Goal: Task Accomplishment & Management: Manage account settings

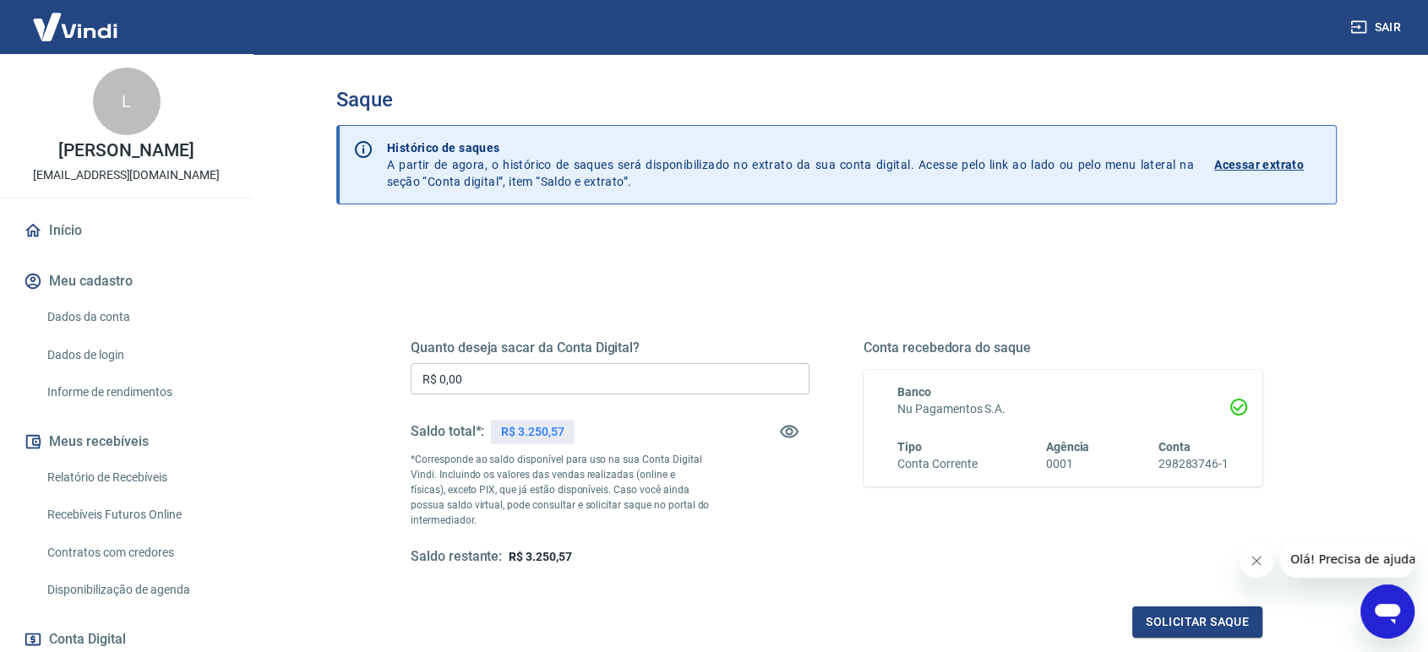
click at [462, 378] on input "R$ 0,00" at bounding box center [610, 378] width 399 height 31
type input "R$ 3.250,57"
click at [1200, 621] on button "Solicitar saque" at bounding box center [1197, 622] width 130 height 31
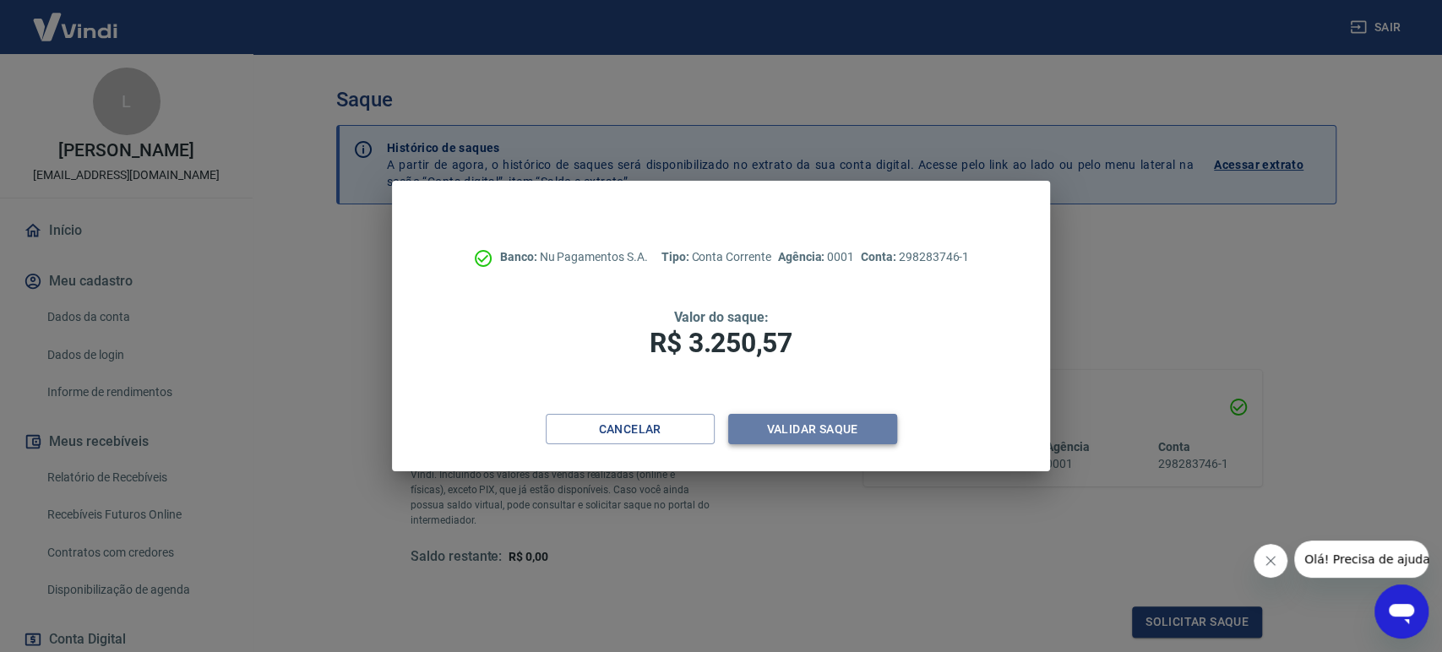
click at [775, 436] on button "Validar saque" at bounding box center [812, 429] width 169 height 31
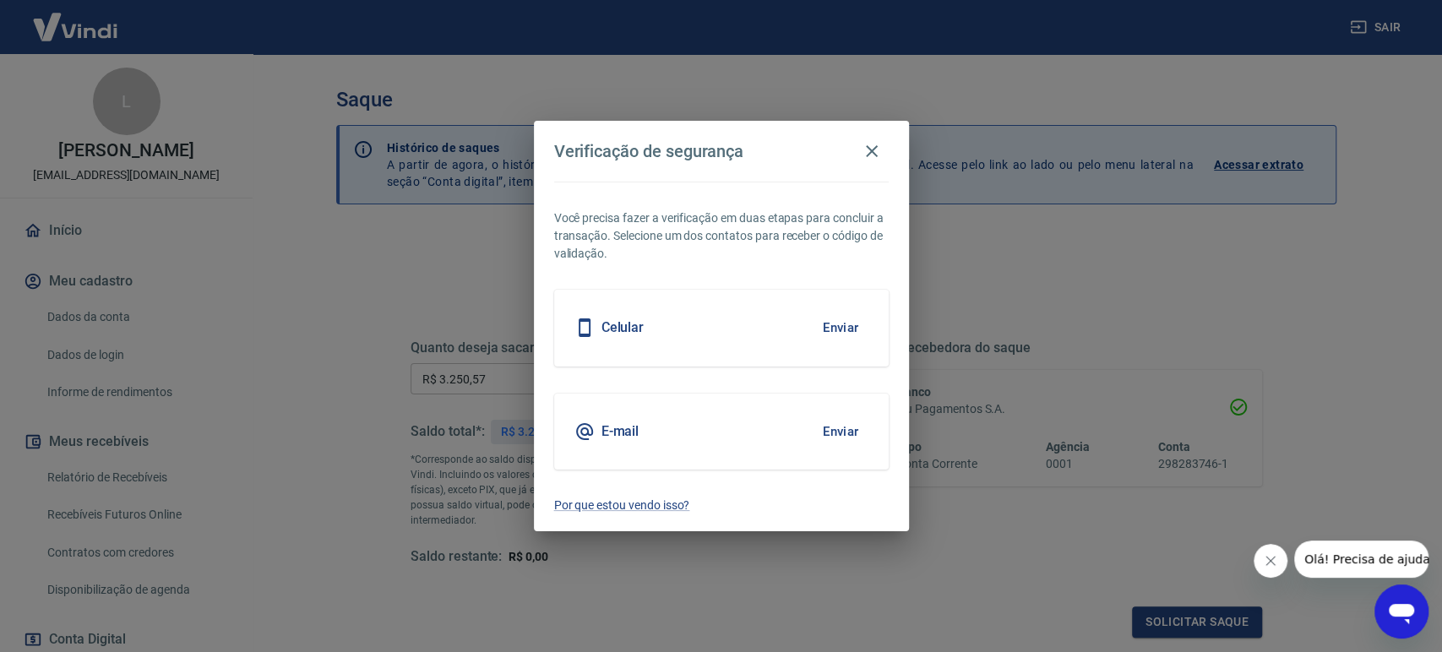
click at [822, 324] on button "Enviar" at bounding box center [841, 327] width 55 height 35
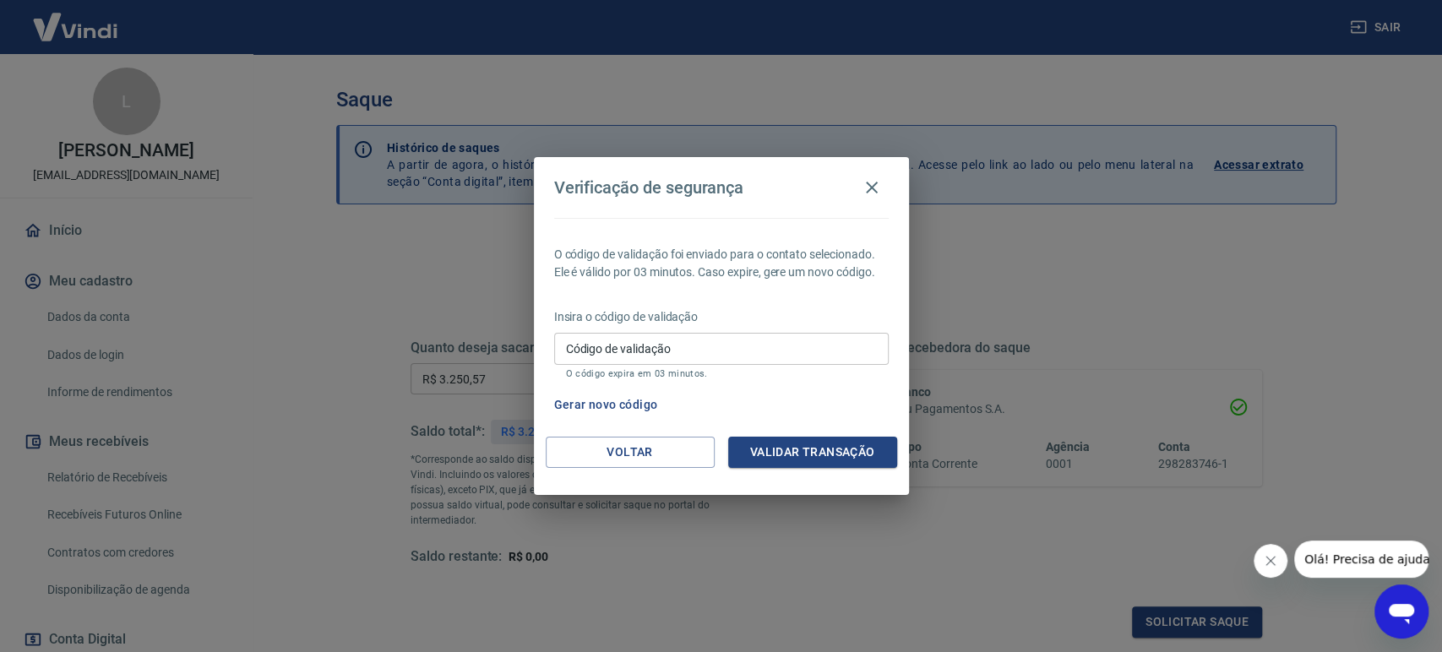
click at [606, 350] on input "Código de validação" at bounding box center [721, 348] width 335 height 31
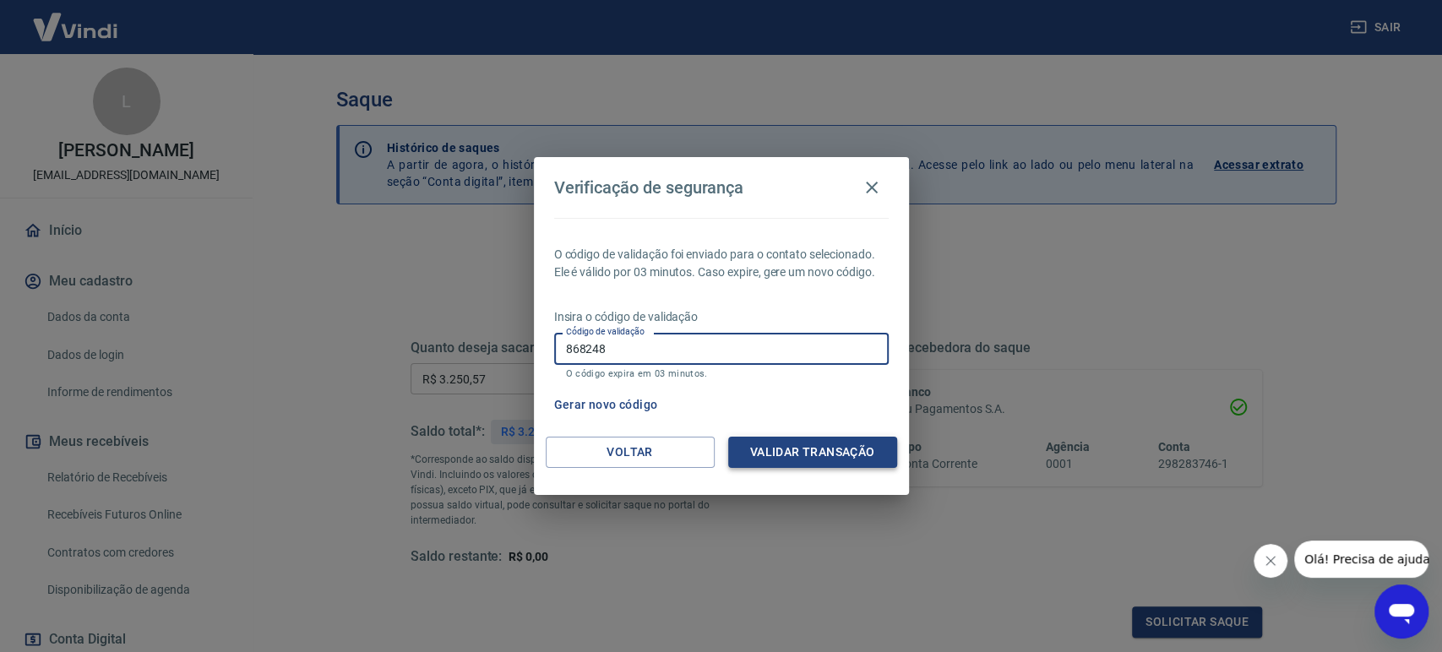
type input "868248"
click at [813, 446] on button "Validar transação" at bounding box center [812, 452] width 169 height 31
